Goal: Transaction & Acquisition: Book appointment/travel/reservation

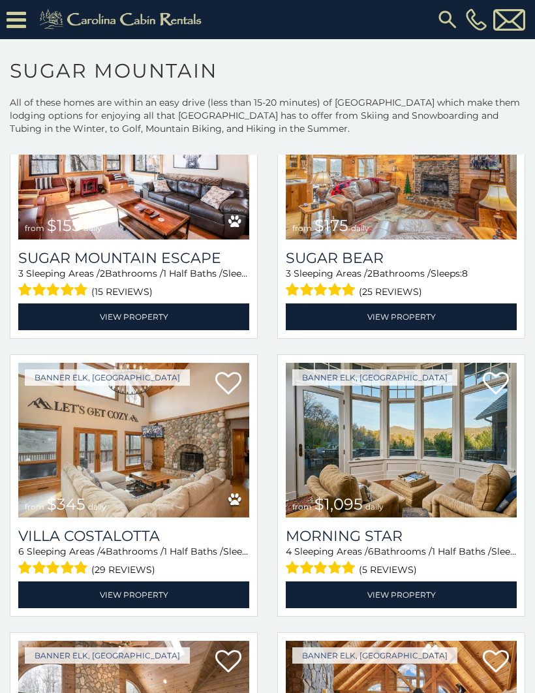
scroll to position [1527, 0]
click at [170, 188] on img at bounding box center [133, 162] width 231 height 155
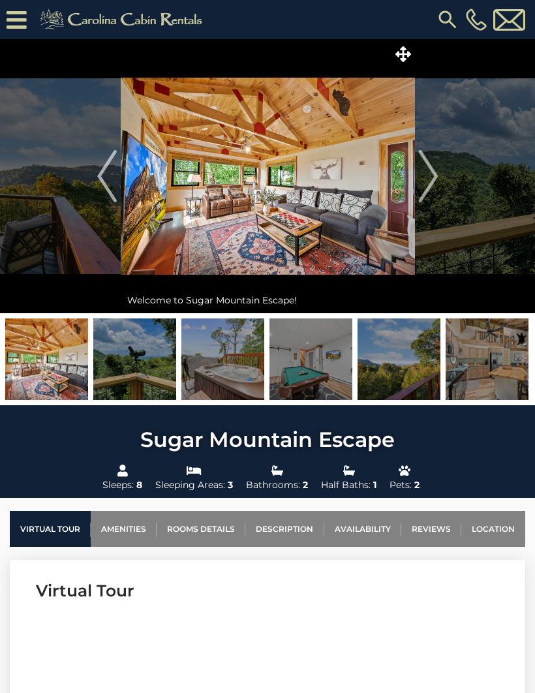
click at [434, 170] on img "Next" at bounding box center [428, 176] width 20 height 52
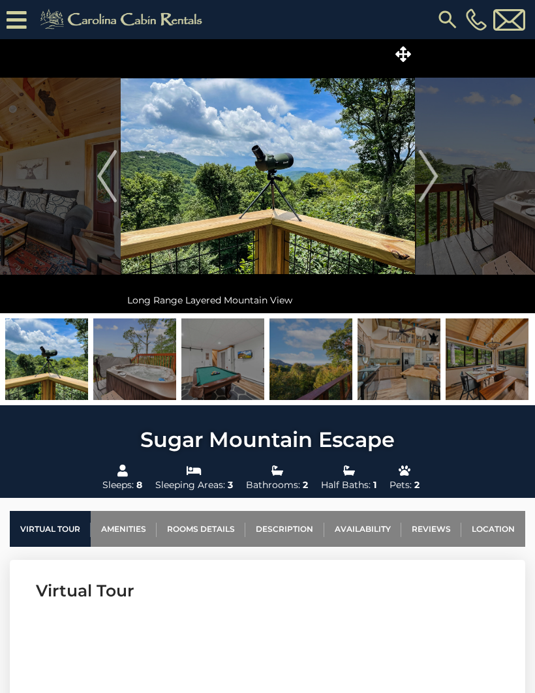
click at [433, 170] on img "Next" at bounding box center [428, 176] width 20 height 52
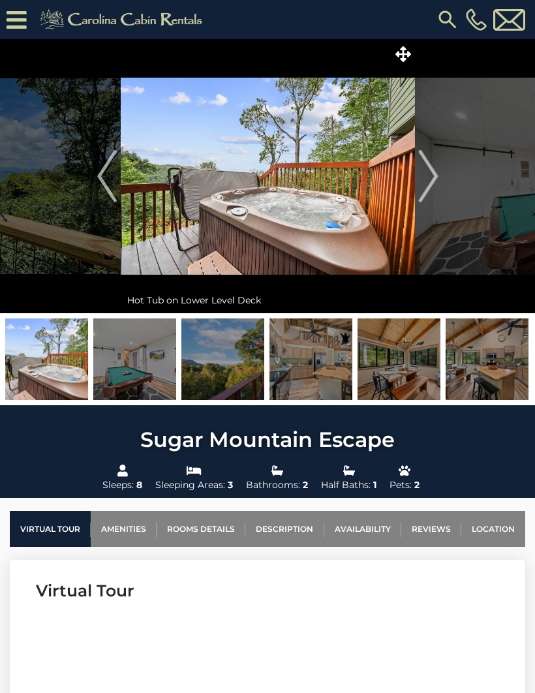
click at [436, 173] on img "Next" at bounding box center [428, 176] width 20 height 52
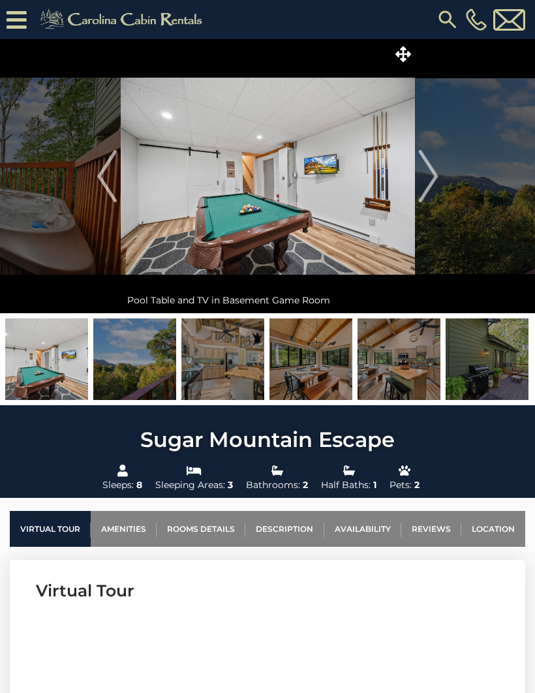
click at [440, 176] on button "Next" at bounding box center [428, 176] width 27 height 274
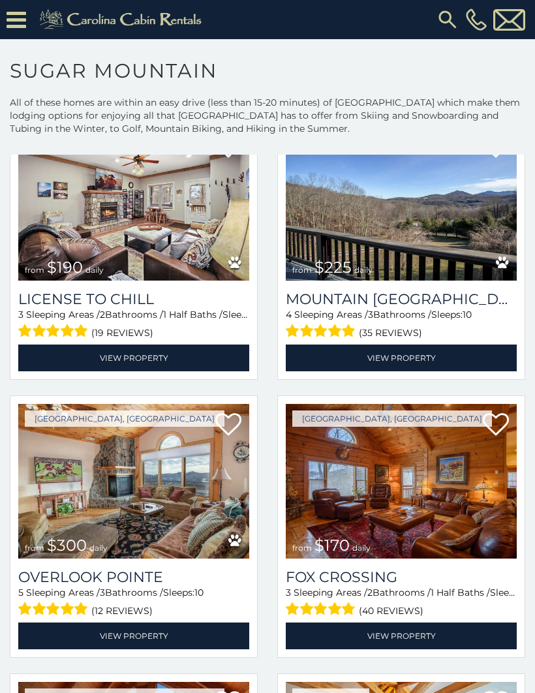
scroll to position [3432, 0]
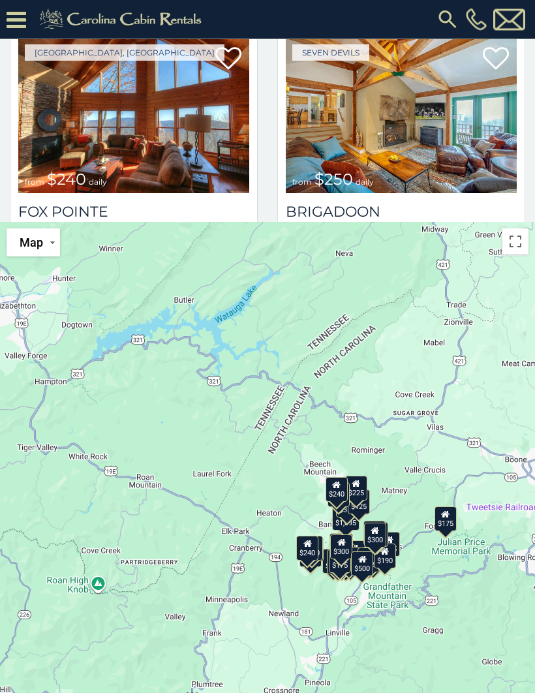
scroll to position [536, 0]
